Goal: Navigation & Orientation: Find specific page/section

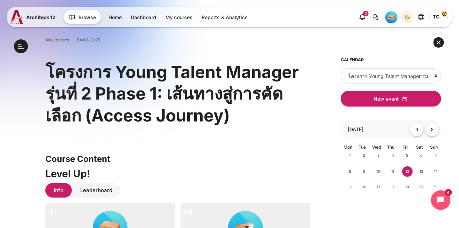
click at [396, 16] on img "Level #1" at bounding box center [391, 17] width 12 height 12
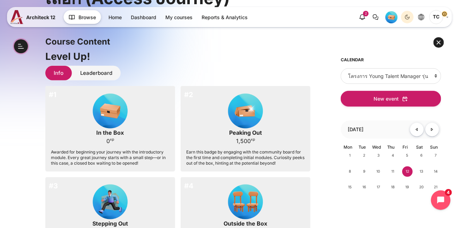
scroll to position [119, 0]
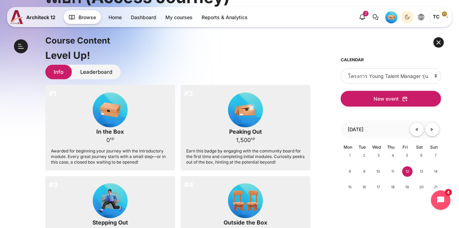
click at [89, 71] on link "Leaderboard" at bounding box center [96, 72] width 49 height 15
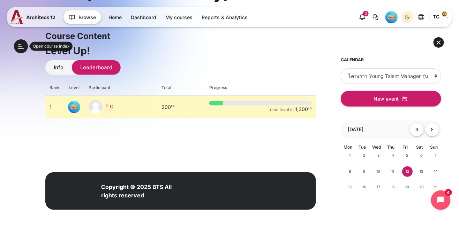
click at [14, 43] on div "Open course index" at bounding box center [21, 46] width 14 height 14
click at [16, 48] on button "Open course index" at bounding box center [21, 46] width 14 height 14
